Goal: Check status: Check status

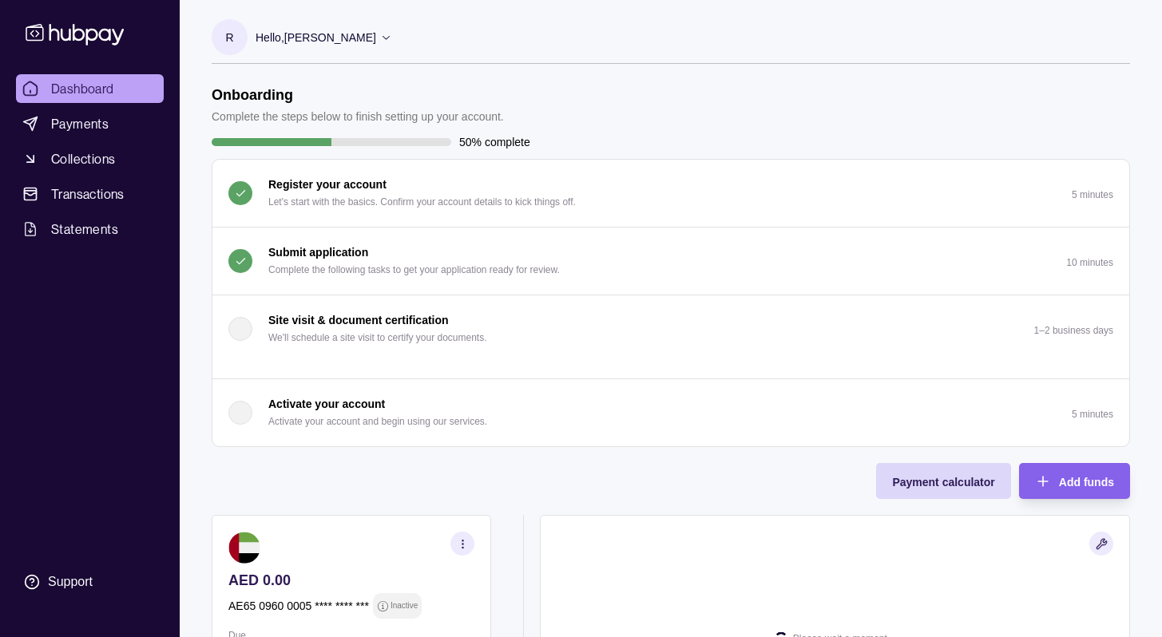
click at [379, 257] on div "Submit application Complete the following tasks to get your application ready f…" at bounding box center [414, 261] width 292 height 35
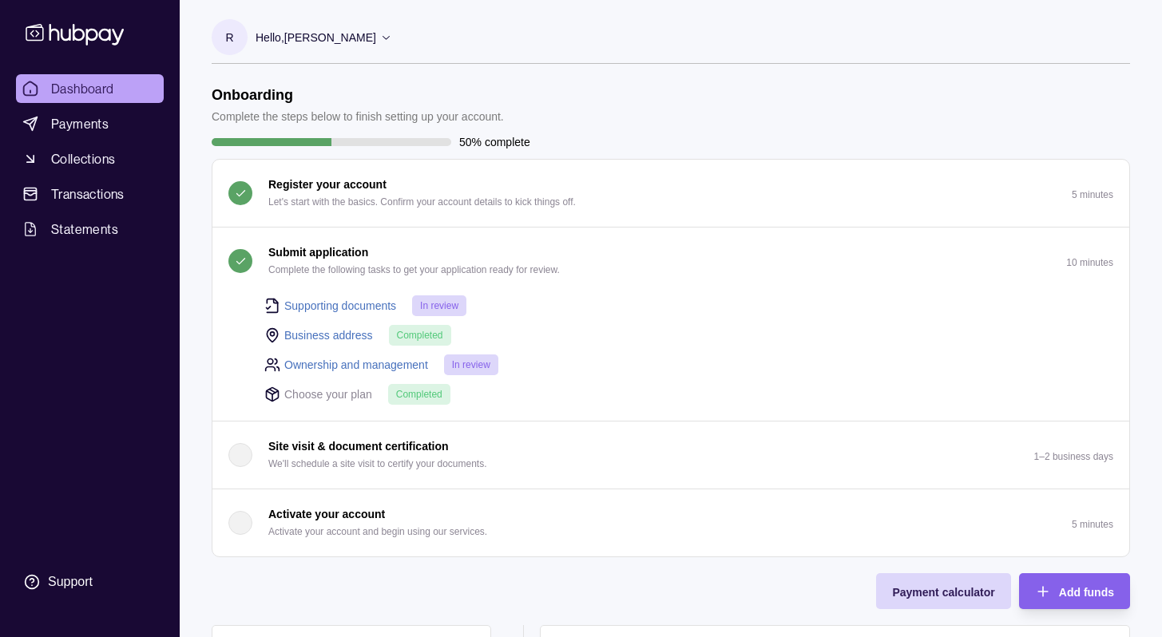
click at [379, 257] on div "Submit application Complete the following tasks to get your application ready f…" at bounding box center [414, 261] width 292 height 35
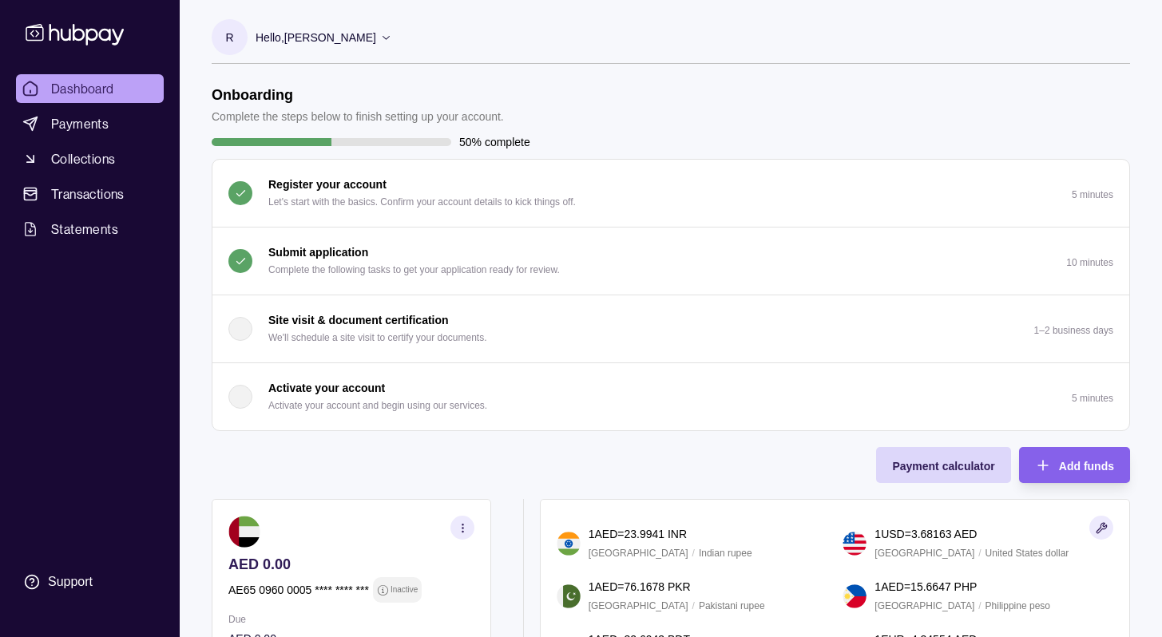
click at [405, 256] on div "Submit application Complete the following tasks to get your application ready f…" at bounding box center [414, 261] width 292 height 35
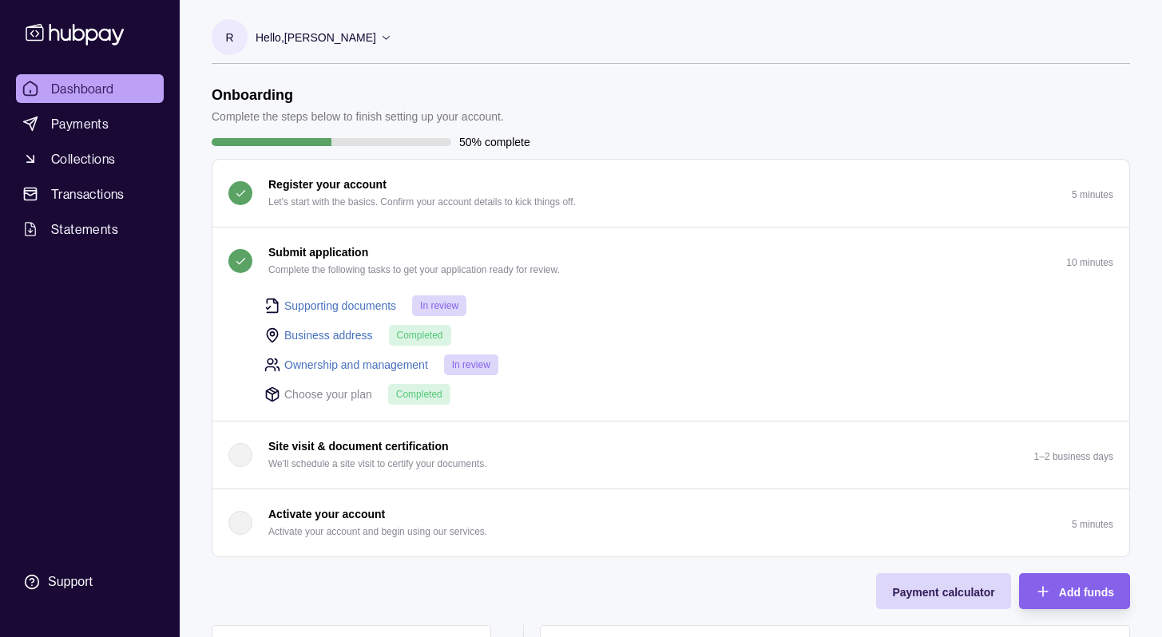
click at [434, 311] on p "In review" at bounding box center [439, 306] width 38 height 18
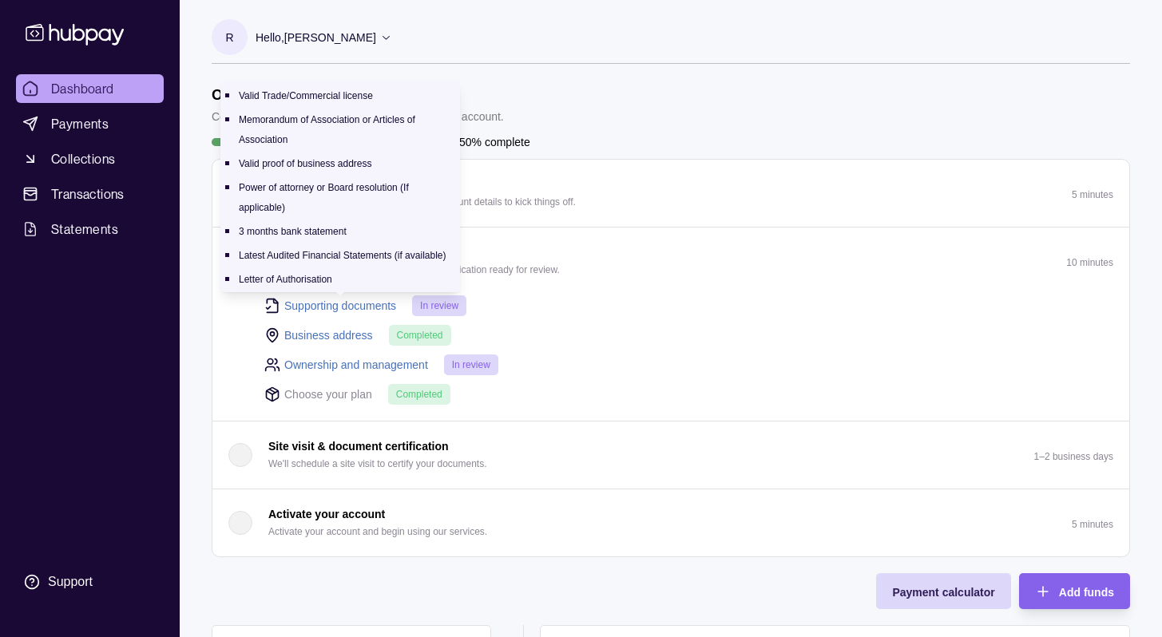
click at [321, 297] on link "Supporting documents" at bounding box center [340, 306] width 112 height 18
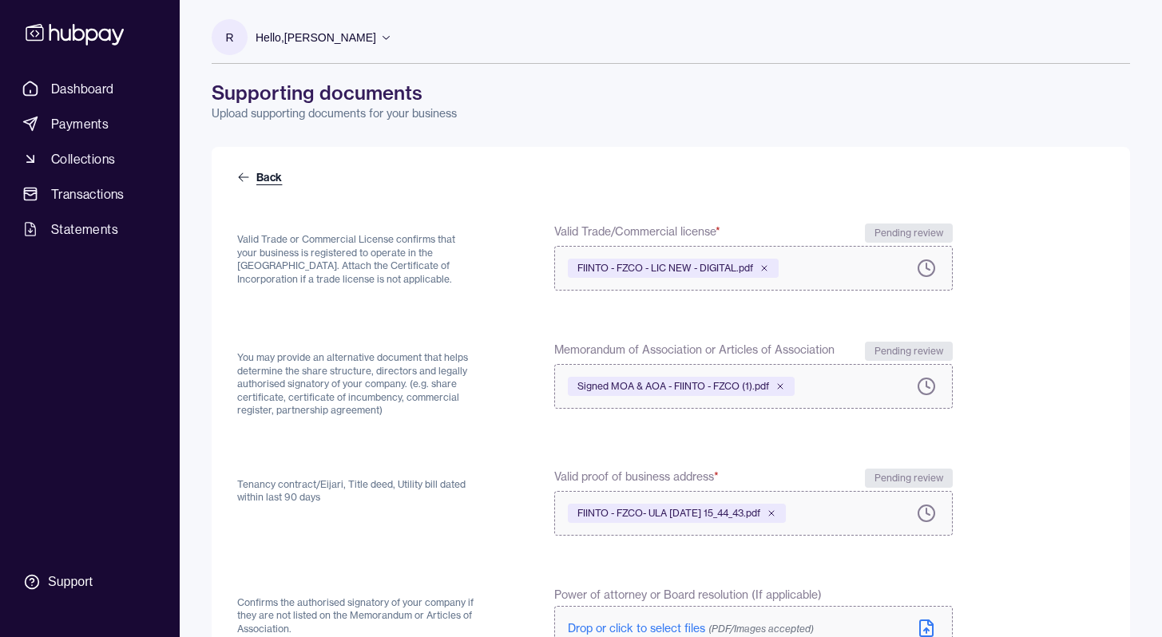
click at [241, 178] on icon at bounding box center [243, 177] width 13 height 13
